Goal: Find specific page/section: Find specific page/section

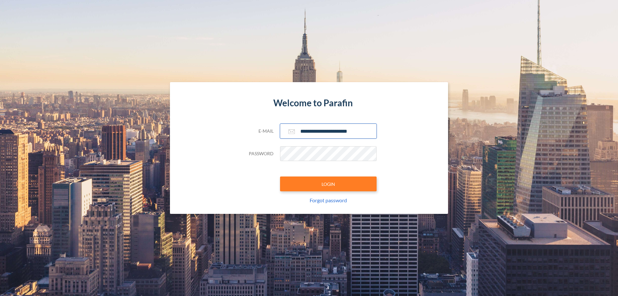
type input "**********"
click at [329, 184] on button "LOGIN" at bounding box center [328, 184] width 97 height 15
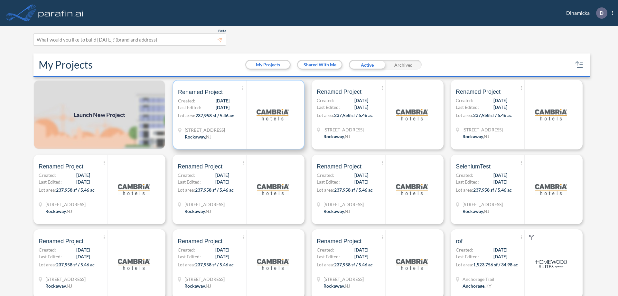
scroll to position [2, 0]
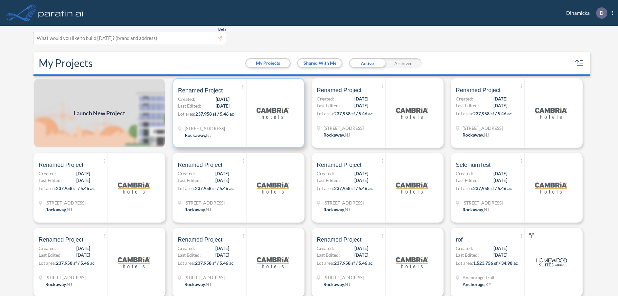
click at [237, 113] on p "Lot area: 237,958 sf / 5.46 ac" at bounding box center [212, 114] width 68 height 9
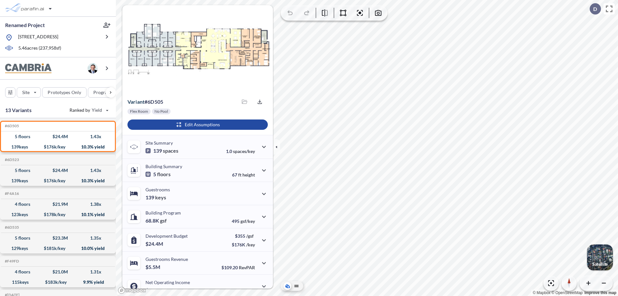
scroll to position [33, 0]
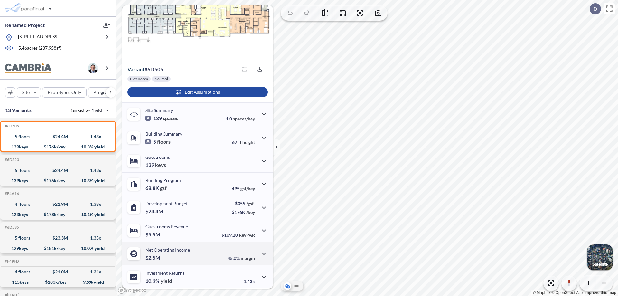
click at [197, 254] on div "Net Operating Income $2.5M 45.0% margin" at bounding box center [197, 253] width 151 height 23
